Goal: Task Accomplishment & Management: Complete application form

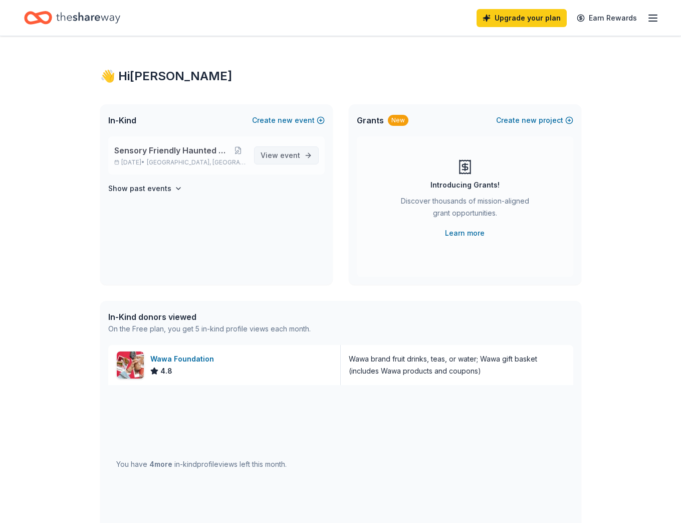
click at [295, 153] on span "event" at bounding box center [290, 155] width 20 height 9
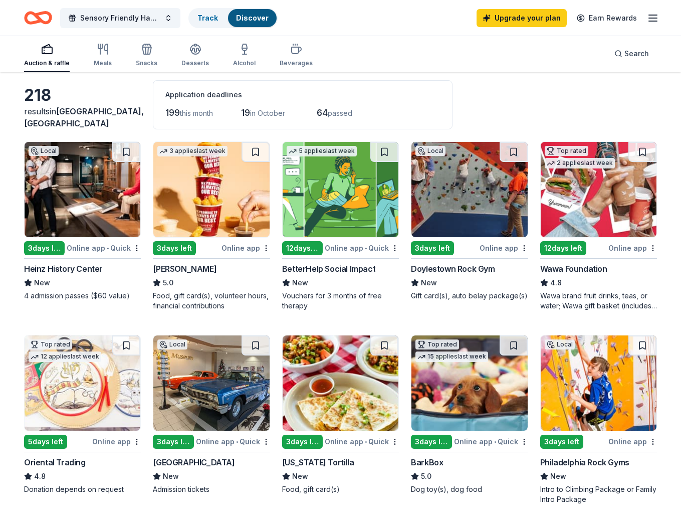
scroll to position [93, 0]
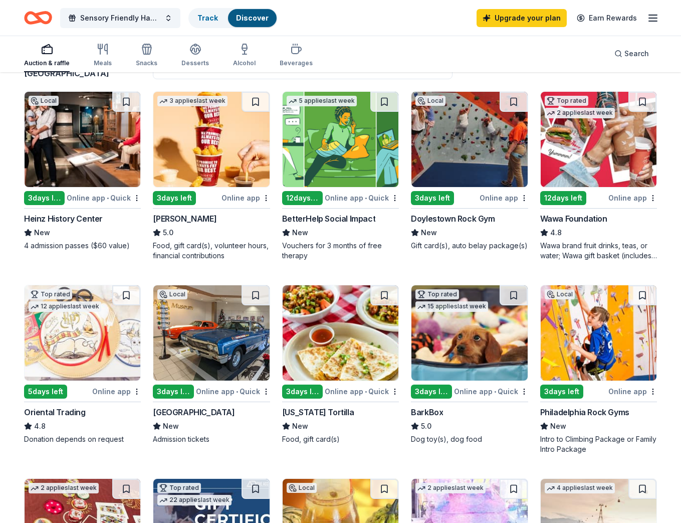
click at [73, 342] on img at bounding box center [83, 332] width 116 height 95
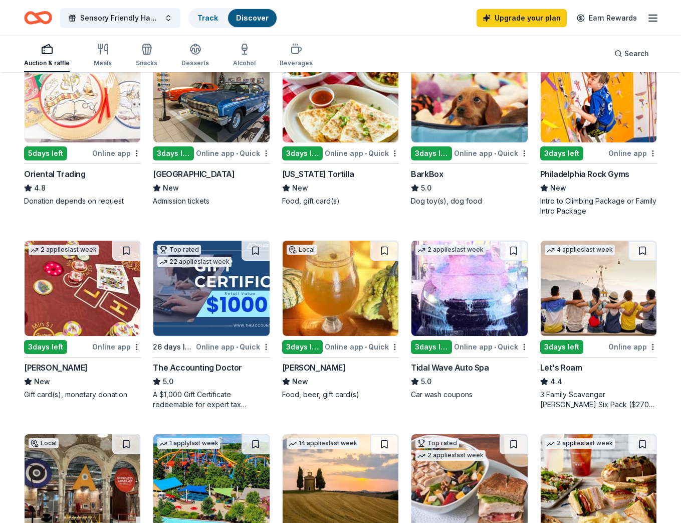
scroll to position [427, 0]
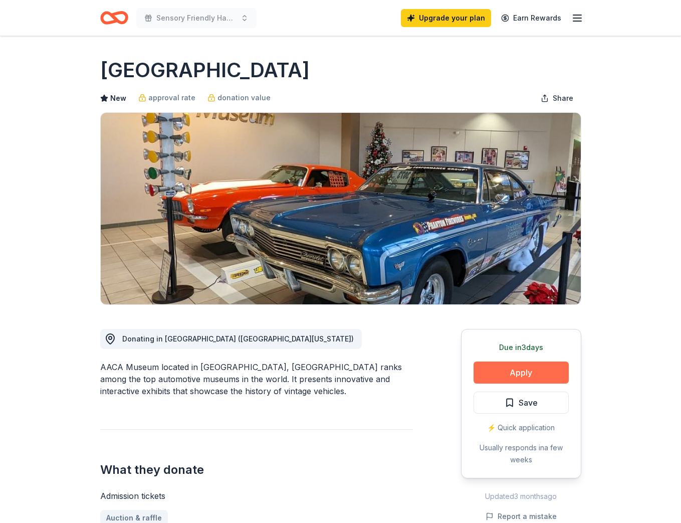
click at [533, 364] on button "Apply" at bounding box center [521, 372] width 95 height 22
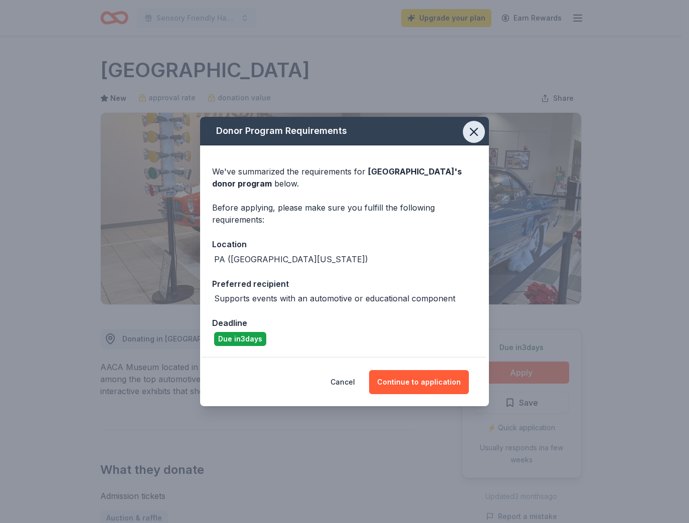
click at [476, 129] on icon "button" at bounding box center [473, 131] width 7 height 7
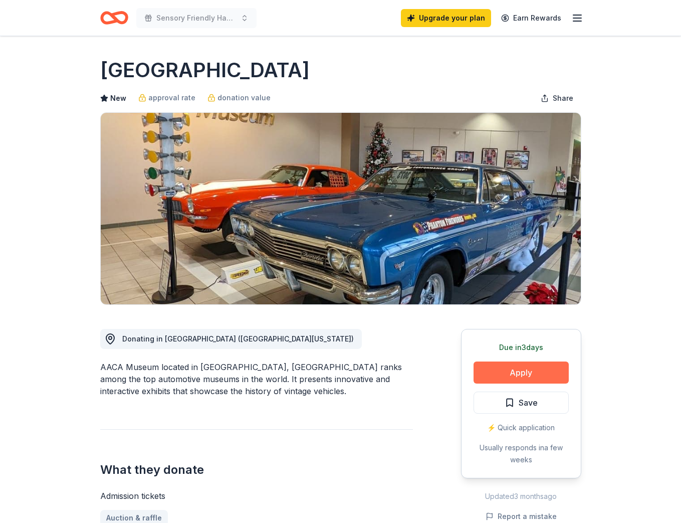
click at [520, 372] on button "Apply" at bounding box center [521, 372] width 95 height 22
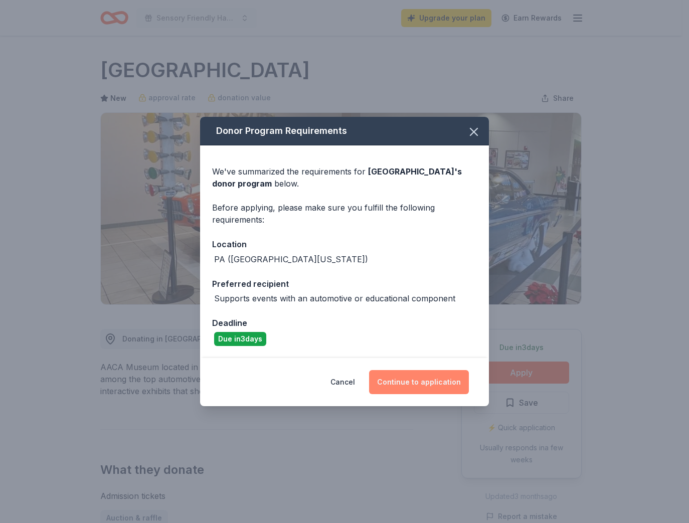
click at [443, 380] on button "Continue to application" at bounding box center [419, 382] width 100 height 24
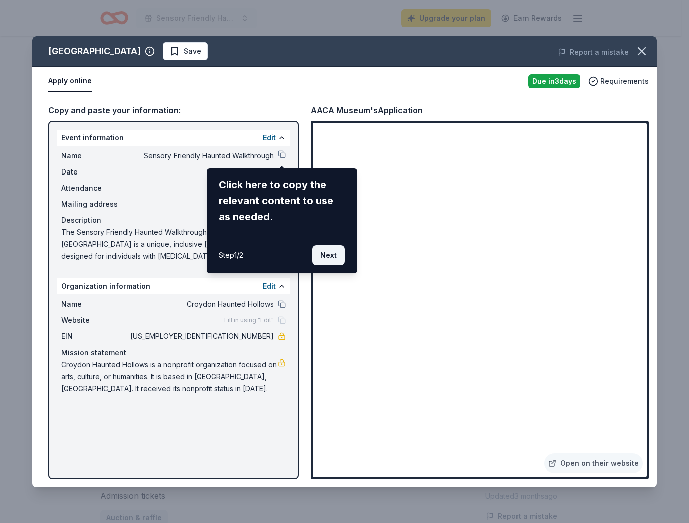
click at [331, 252] on button "Next" at bounding box center [328, 255] width 33 height 20
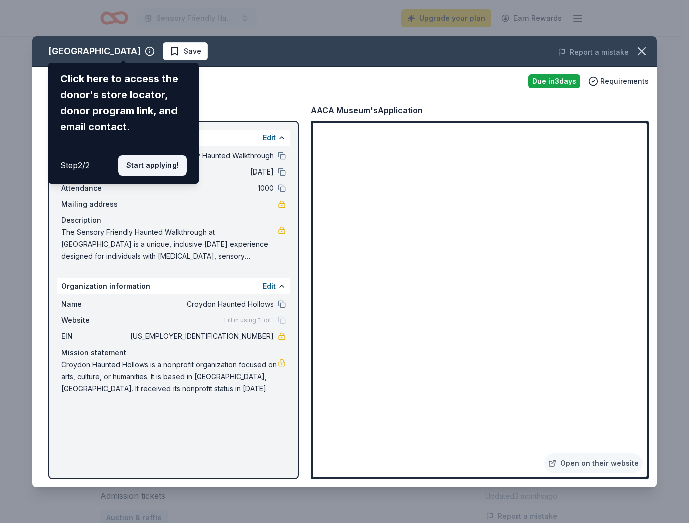
click at [157, 155] on button "Start applying!" at bounding box center [152, 165] width 68 height 20
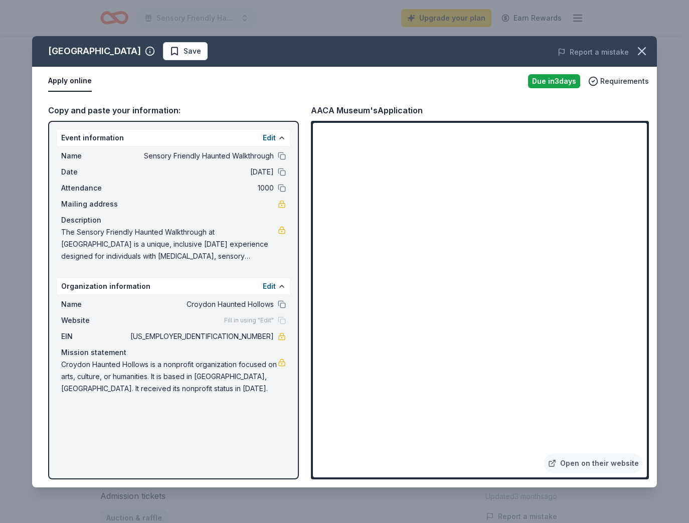
click at [585, 463] on div "AACA Museum Save Report a mistake Apply online Due in 3 days Requirements Copy …" at bounding box center [344, 261] width 625 height 451
click at [581, 457] on div "AACA Museum Save Report a mistake Apply online Due in 3 days Requirements Copy …" at bounding box center [344, 261] width 625 height 451
click at [584, 462] on div "AACA Museum Save Report a mistake Apply online Due in 3 days Requirements Copy …" at bounding box center [344, 261] width 625 height 451
click at [561, 462] on div "AACA Museum Save Report a mistake Apply online Due in 3 days Requirements Copy …" at bounding box center [344, 261] width 625 height 451
click at [555, 462] on div "AACA Museum Save Report a mistake Apply online Due in 3 days Requirements Copy …" at bounding box center [344, 261] width 625 height 451
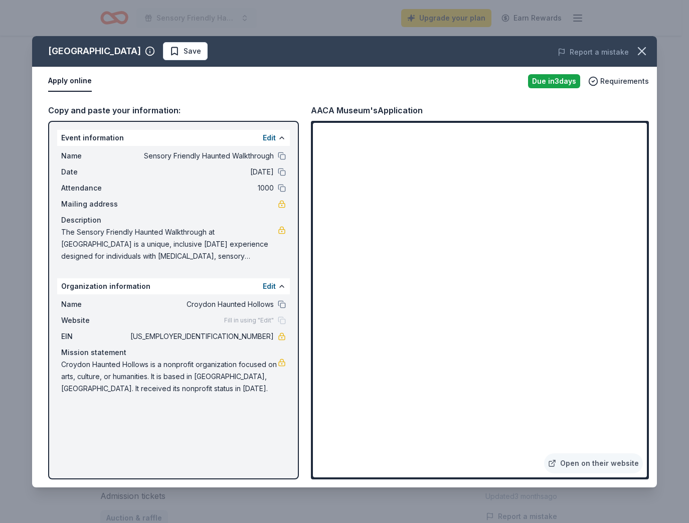
click at [569, 464] on div "AACA Museum Save Report a mistake Apply online Due in 3 days Requirements Copy …" at bounding box center [344, 261] width 625 height 451
click at [587, 463] on div "AACA Museum Save Report a mistake Apply online Due in 3 days Requirements Copy …" at bounding box center [344, 261] width 625 height 451
click at [629, 124] on div "AACA Museum Save Report a mistake Apply online Due in 3 days Requirements Copy …" at bounding box center [344, 261] width 625 height 451
click at [625, 135] on div "AACA Museum Save Report a mistake Apply online Due in 3 days Requirements Copy …" at bounding box center [344, 261] width 625 height 451
click at [618, 74] on div "AACA Museum Save Report a mistake Apply online Due in 3 days Requirements Copy …" at bounding box center [344, 261] width 625 height 451
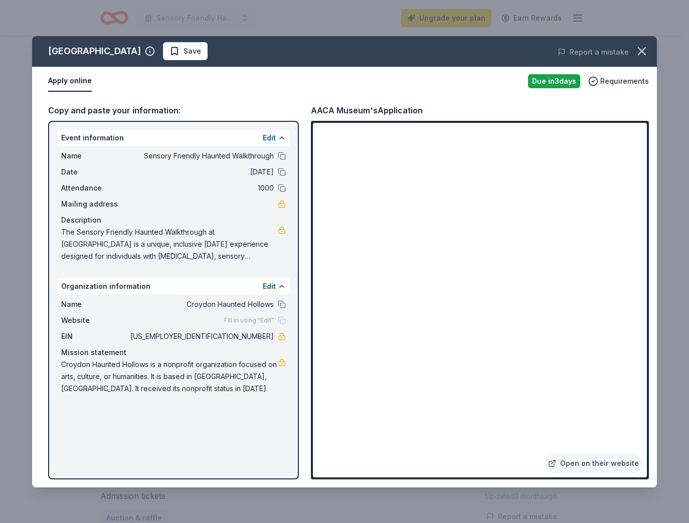
click at [606, 84] on div "AACA Museum Save Report a mistake Apply online Due in 3 days Requirements Copy …" at bounding box center [344, 261] width 625 height 451
click at [389, 101] on div "AACA Museum Save Report a mistake Apply online Due in 3 days Requirements Copy …" at bounding box center [344, 261] width 625 height 451
click at [173, 112] on div "AACA Museum Save Report a mistake Apply online Due in 3 days Requirements Copy …" at bounding box center [344, 261] width 625 height 451
click at [62, 114] on div "AACA Museum Save Report a mistake Apply online Due in 3 days Requirements Copy …" at bounding box center [344, 261] width 625 height 451
click at [148, 167] on div "AACA Museum Save Report a mistake Apply online Due in 3 days Requirements Copy …" at bounding box center [344, 261] width 625 height 451
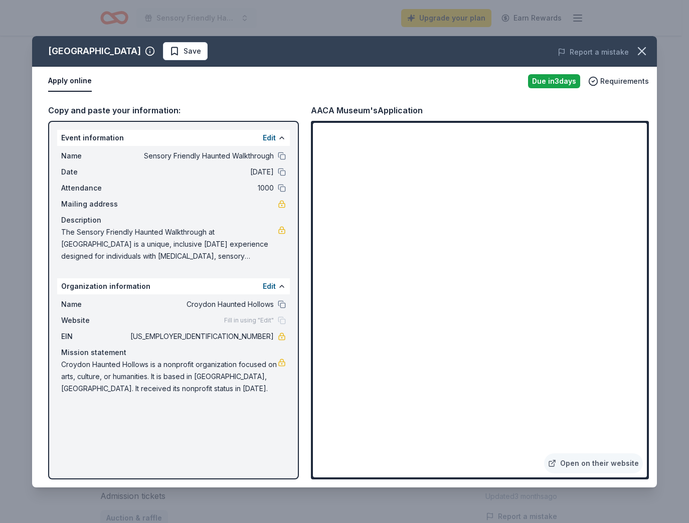
click at [272, 137] on div "AACA Museum Save Report a mistake Apply online Due in 3 days Requirements Copy …" at bounding box center [344, 261] width 625 height 451
click at [102, 124] on div "AACA Museum Save Report a mistake Apply online Due in 3 days Requirements Copy …" at bounding box center [344, 261] width 625 height 451
click at [69, 73] on div "AACA Museum Save Report a mistake Apply online Due in 3 days Requirements Copy …" at bounding box center [344, 261] width 625 height 451
click at [159, 54] on div "AACA Museum Save Report a mistake Apply online Due in 3 days Requirements Copy …" at bounding box center [344, 261] width 625 height 451
click at [602, 464] on link "Open on their website" at bounding box center [593, 463] width 99 height 20
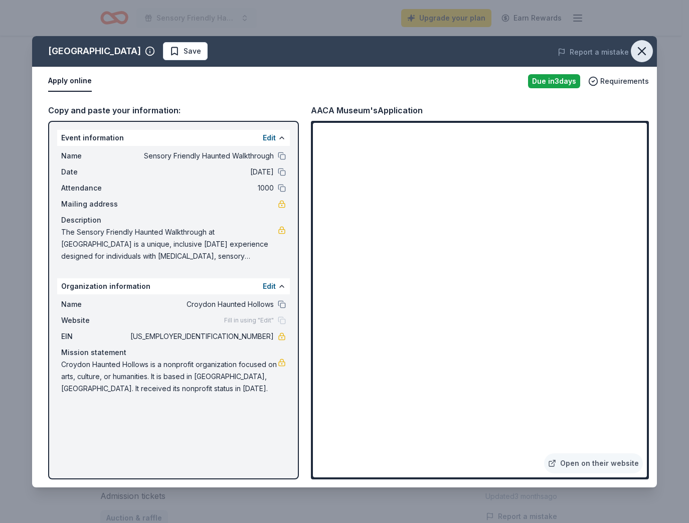
click at [642, 50] on icon "button" at bounding box center [641, 51] width 7 height 7
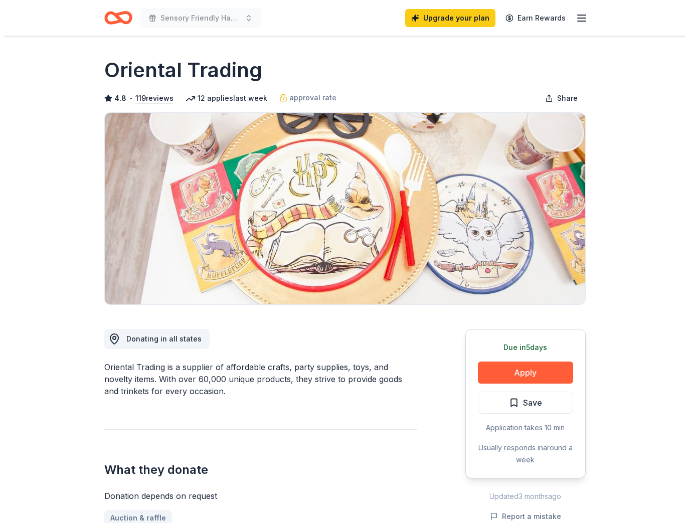
scroll to position [84, 0]
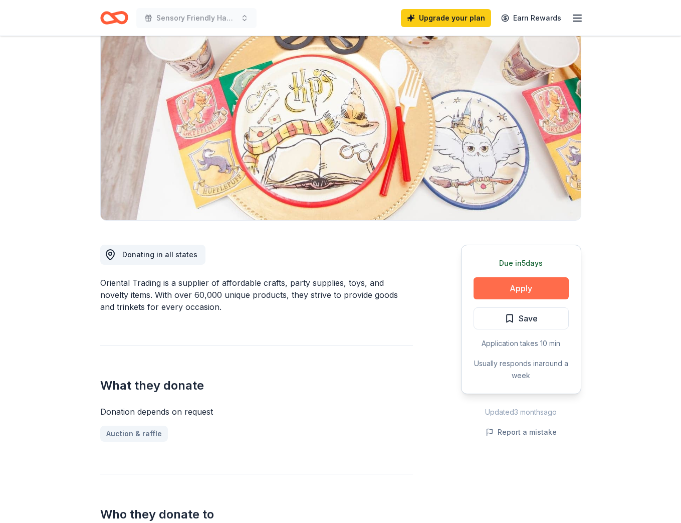
click at [522, 287] on button "Apply" at bounding box center [521, 288] width 95 height 22
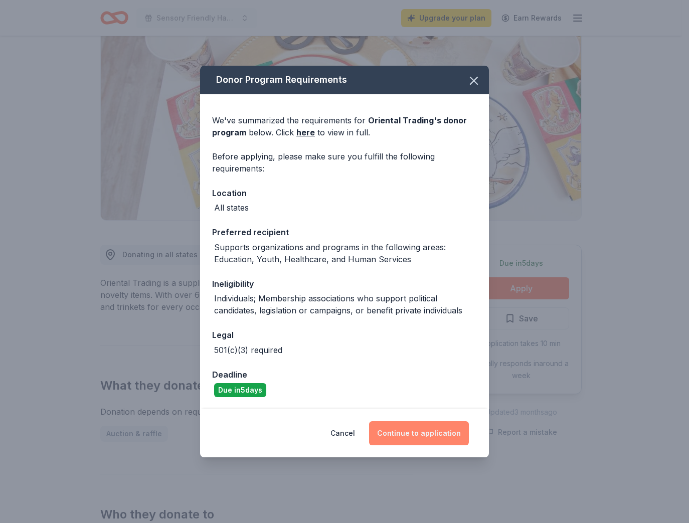
click at [407, 436] on button "Continue to application" at bounding box center [419, 433] width 100 height 24
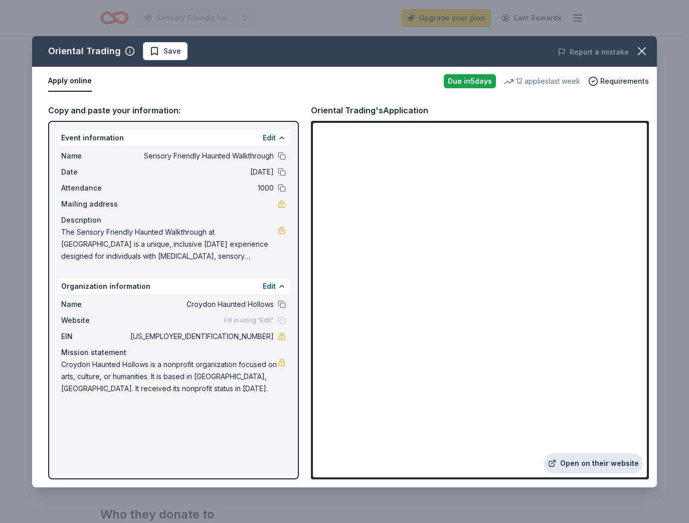
click at [565, 465] on link "Open on their website" at bounding box center [593, 463] width 99 height 20
click at [243, 252] on span "The Sensory Friendly Haunted Walkthrough at [GEOGRAPHIC_DATA] is a unique, incl…" at bounding box center [169, 244] width 217 height 36
drag, startPoint x: 64, startPoint y: 229, endPoint x: 206, endPoint y: 257, distance: 145.1
click at [206, 257] on span "The Sensory Friendly Haunted Walkthrough at [GEOGRAPHIC_DATA] is a unique, incl…" at bounding box center [169, 244] width 217 height 36
drag, startPoint x: 191, startPoint y: 254, endPoint x: 103, endPoint y: 234, distance: 90.4
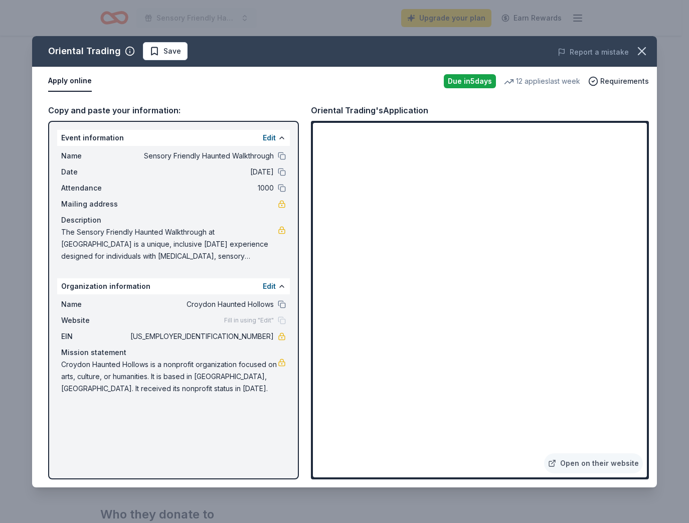
click at [103, 234] on span "The Sensory Friendly Haunted Walkthrough at [GEOGRAPHIC_DATA] is a unique, incl…" at bounding box center [169, 244] width 217 height 36
click at [280, 155] on button at bounding box center [282, 156] width 8 height 8
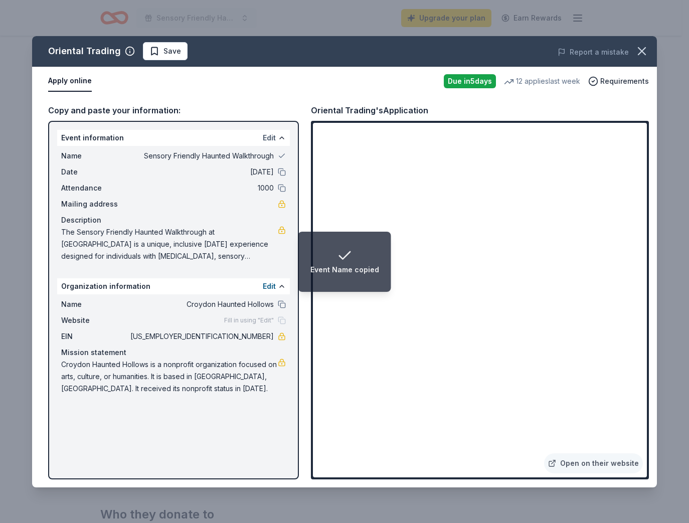
click at [265, 134] on button "Edit" at bounding box center [269, 138] width 13 height 12
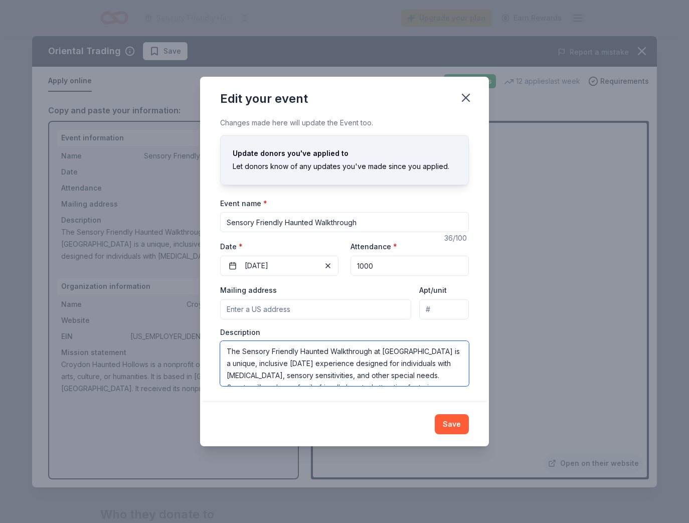
click at [324, 362] on textarea "The Sensory Friendly Haunted Walkthrough at Croydon Haunted Hollows is a unique…" at bounding box center [344, 363] width 249 height 45
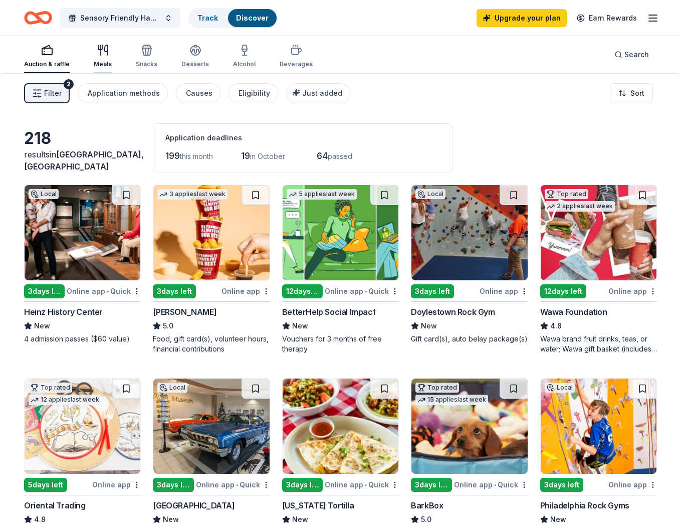
click at [107, 46] on icon "button" at bounding box center [103, 50] width 12 height 12
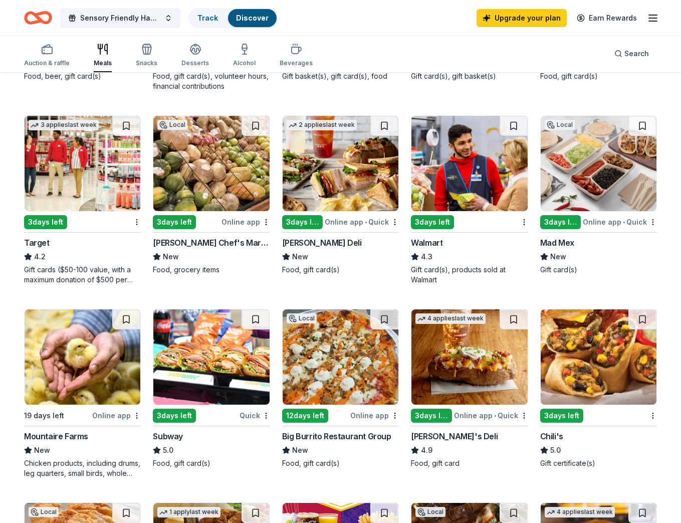
scroll to position [263, 0]
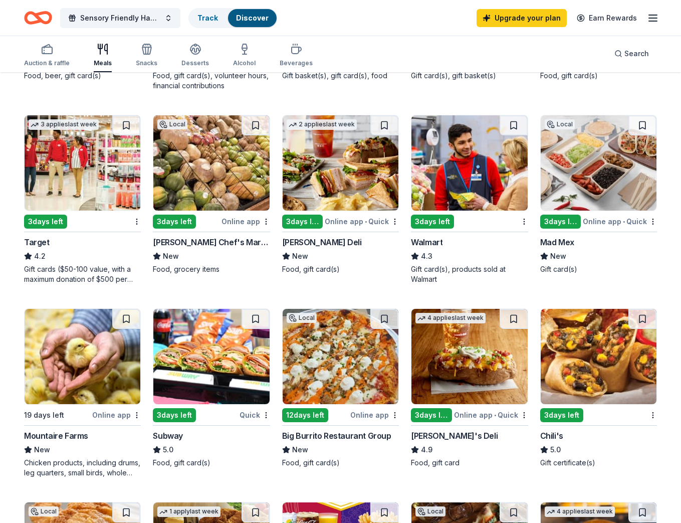
click at [189, 169] on img at bounding box center [211, 162] width 116 height 95
click at [73, 162] on img at bounding box center [83, 162] width 116 height 95
click at [145, 56] on div "Snacks" at bounding box center [147, 55] width 22 height 24
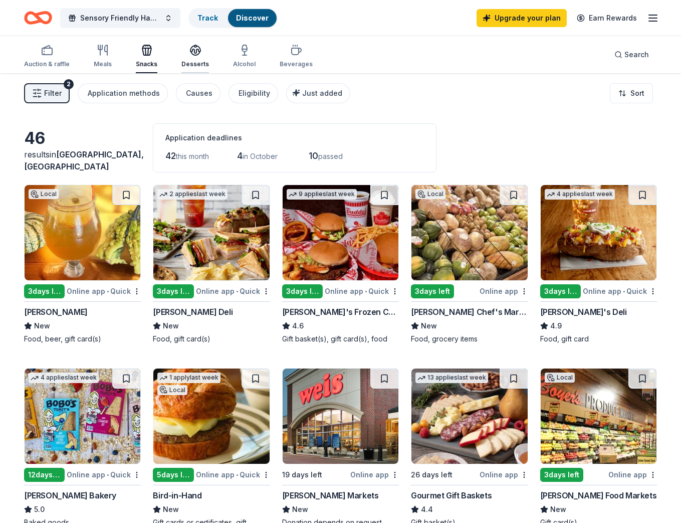
click at [191, 50] on icon "button" at bounding box center [195, 50] width 10 height 8
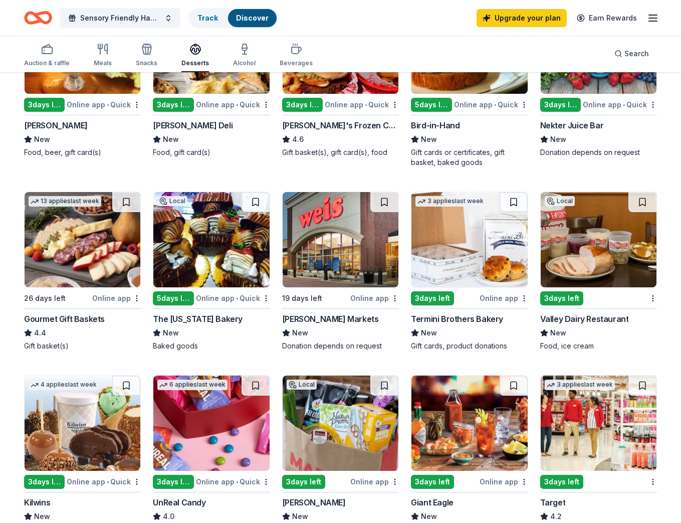
scroll to position [523, 0]
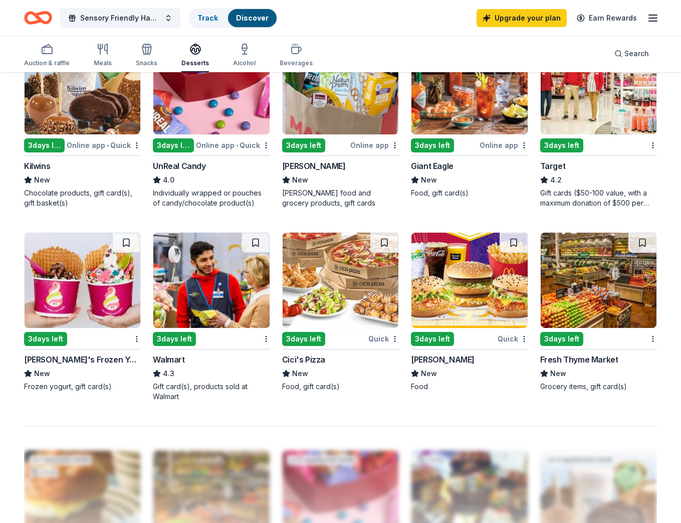
click at [460, 280] on img at bounding box center [470, 280] width 116 height 95
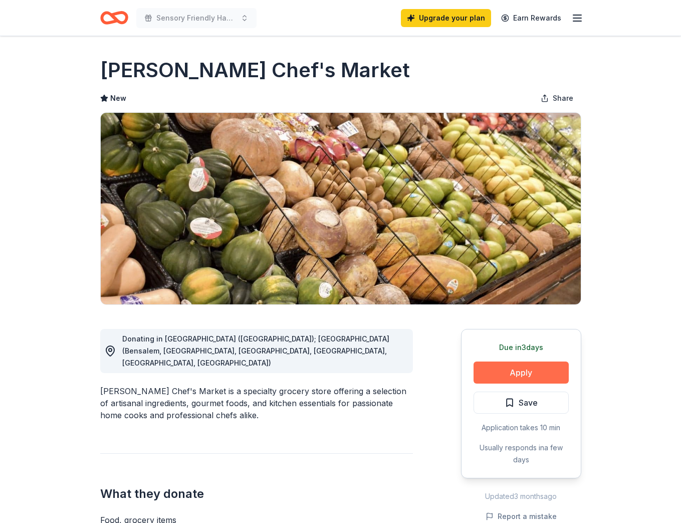
click at [537, 373] on button "Apply" at bounding box center [521, 372] width 95 height 22
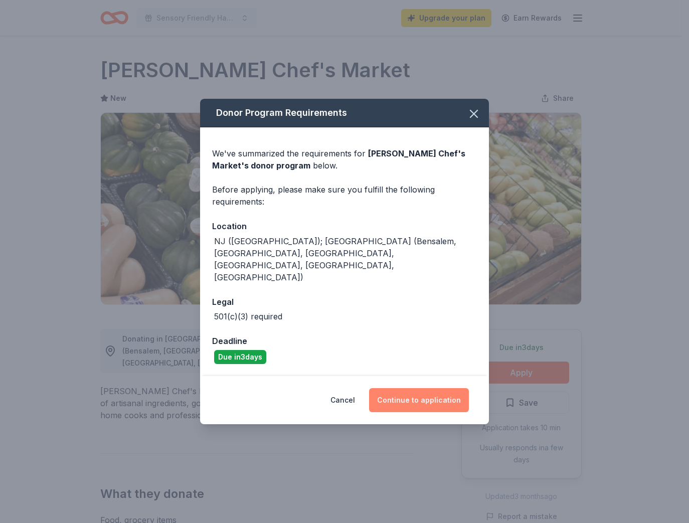
click at [418, 391] on button "Continue to application" at bounding box center [419, 400] width 100 height 24
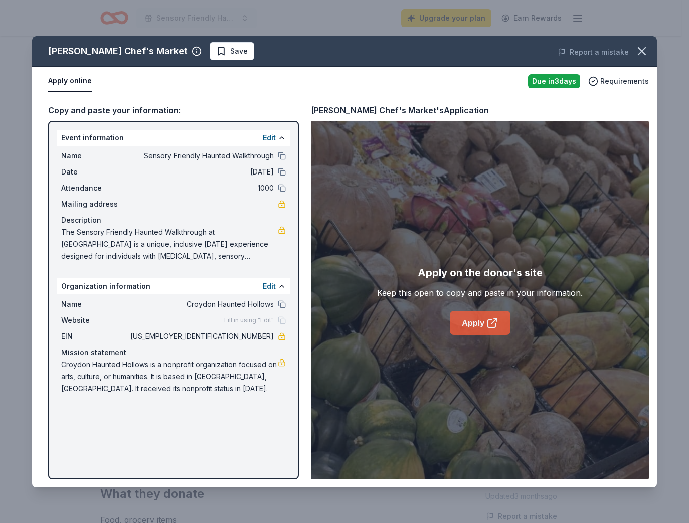
click at [481, 326] on link "Apply" at bounding box center [480, 323] width 61 height 24
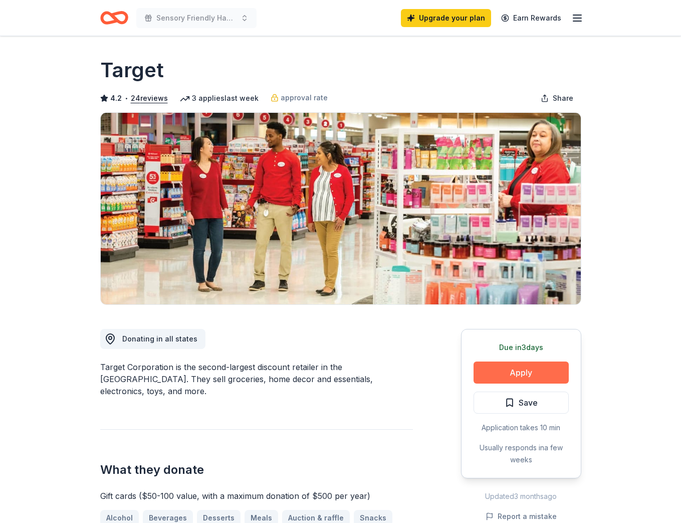
click at [523, 369] on button "Apply" at bounding box center [521, 372] width 95 height 22
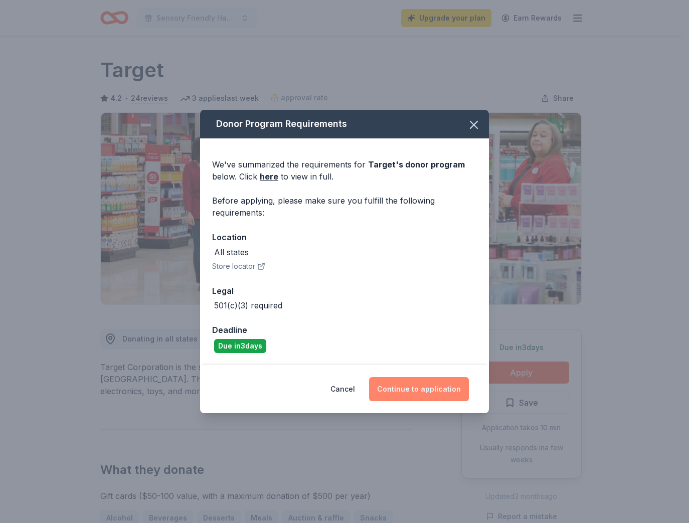
click at [430, 389] on button "Continue to application" at bounding box center [419, 389] width 100 height 24
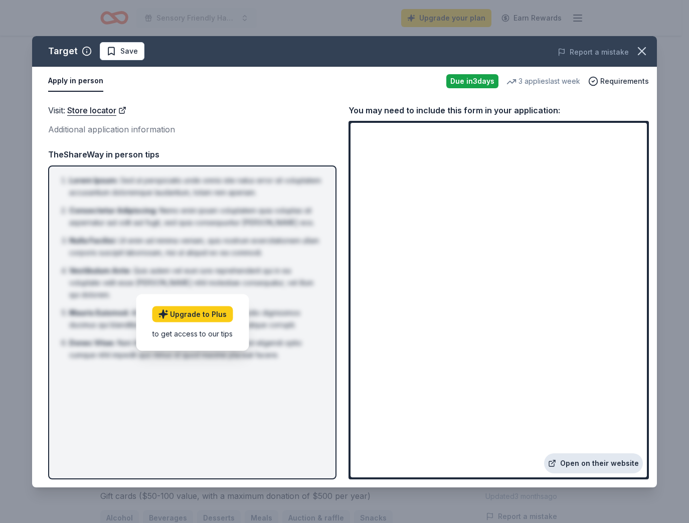
click at [597, 468] on link "Open on their website" at bounding box center [593, 463] width 99 height 20
click at [232, 141] on div "Visit : Store locator Additional application information TheShareWay in person …" at bounding box center [192, 291] width 288 height 375
click at [621, 83] on span "Requirements" at bounding box center [624, 81] width 49 height 12
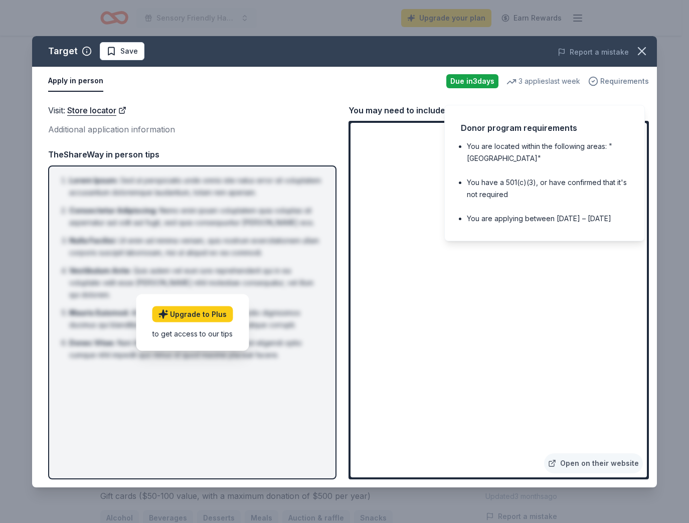
click at [621, 83] on span "Requirements" at bounding box center [624, 81] width 49 height 12
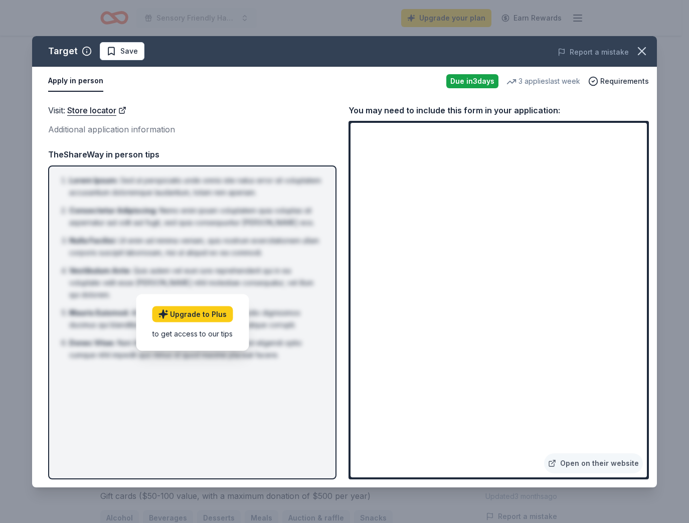
click at [218, 127] on div "Additional application information" at bounding box center [192, 129] width 288 height 13
click at [63, 82] on button "Apply in person" at bounding box center [75, 81] width 55 height 21
click at [640, 49] on icon "button" at bounding box center [641, 51] width 7 height 7
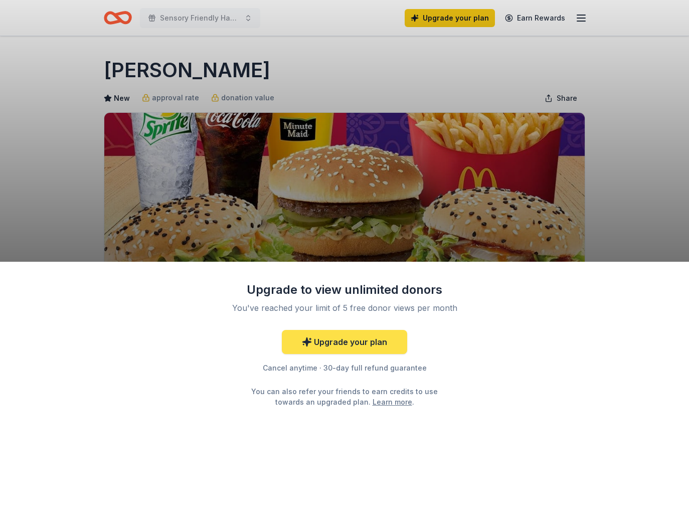
click at [337, 346] on link "Upgrade your plan" at bounding box center [344, 342] width 125 height 24
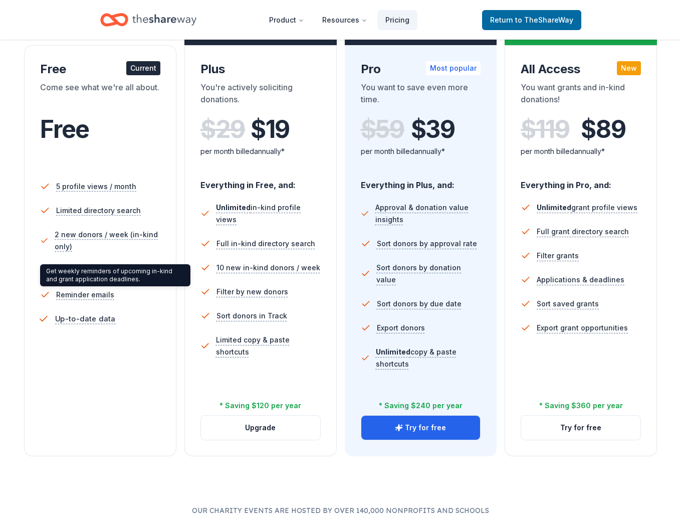
scroll to position [170, 0]
